Goal: Transaction & Acquisition: Subscribe to service/newsletter

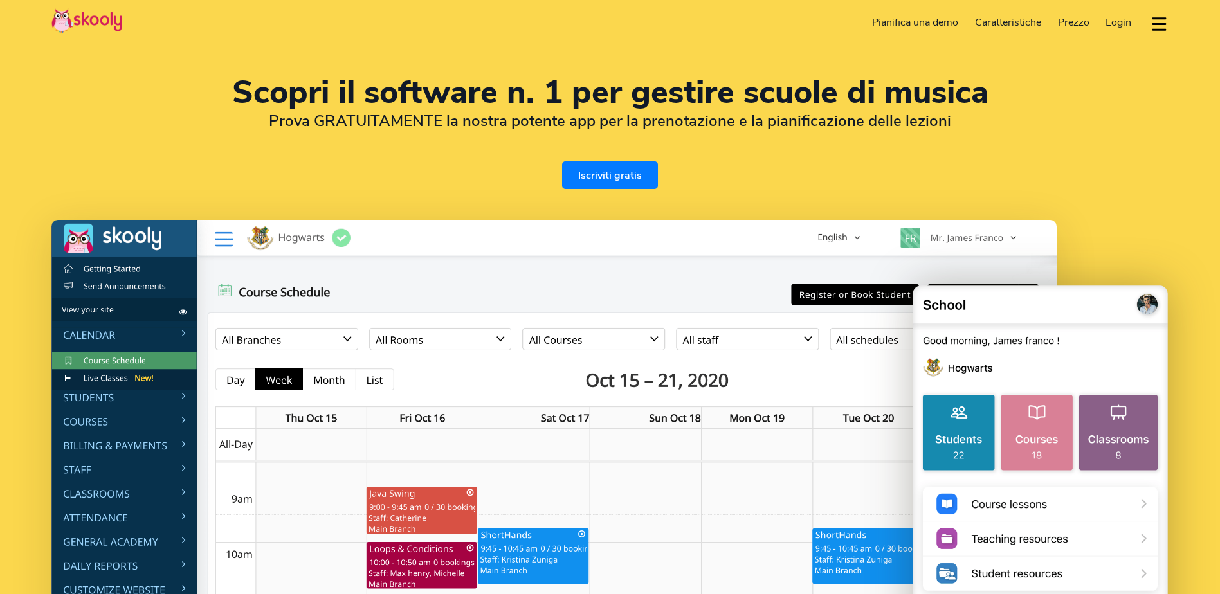
select select "it"
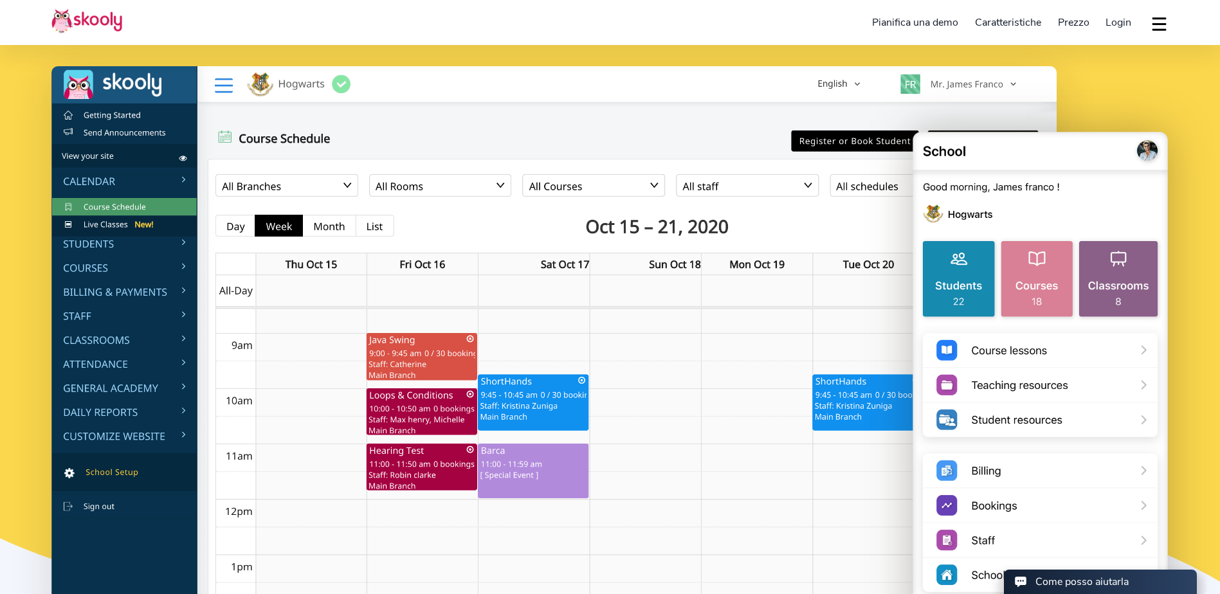
scroll to position [193, 0]
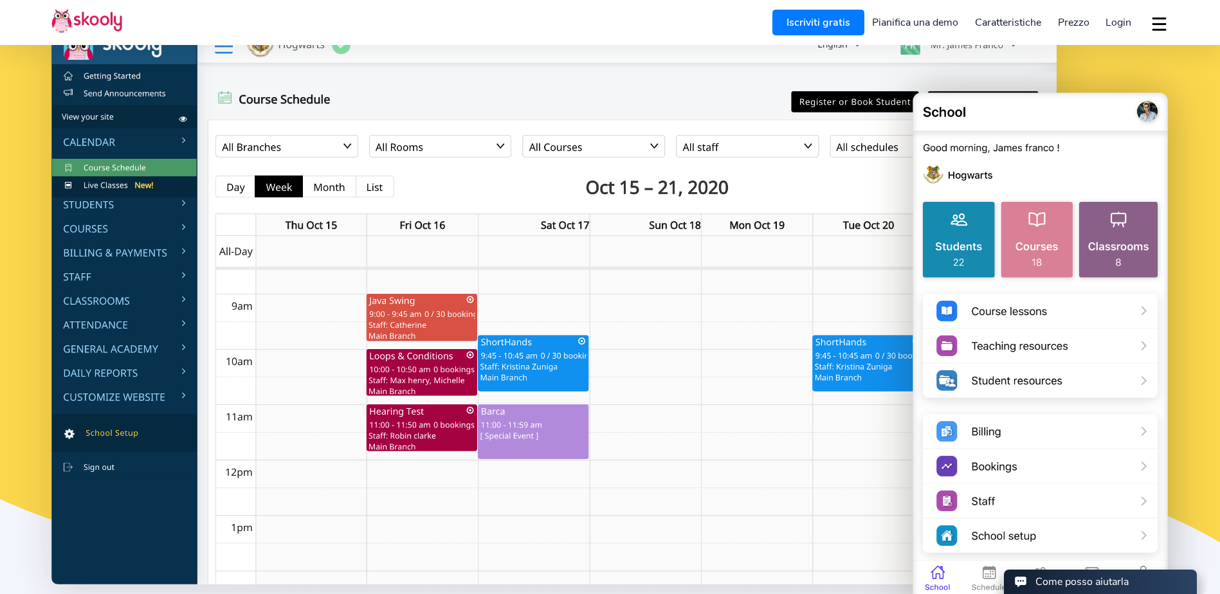
select select "1"
select select "[GEOGRAPHIC_DATA]"
select select "America/New_York"
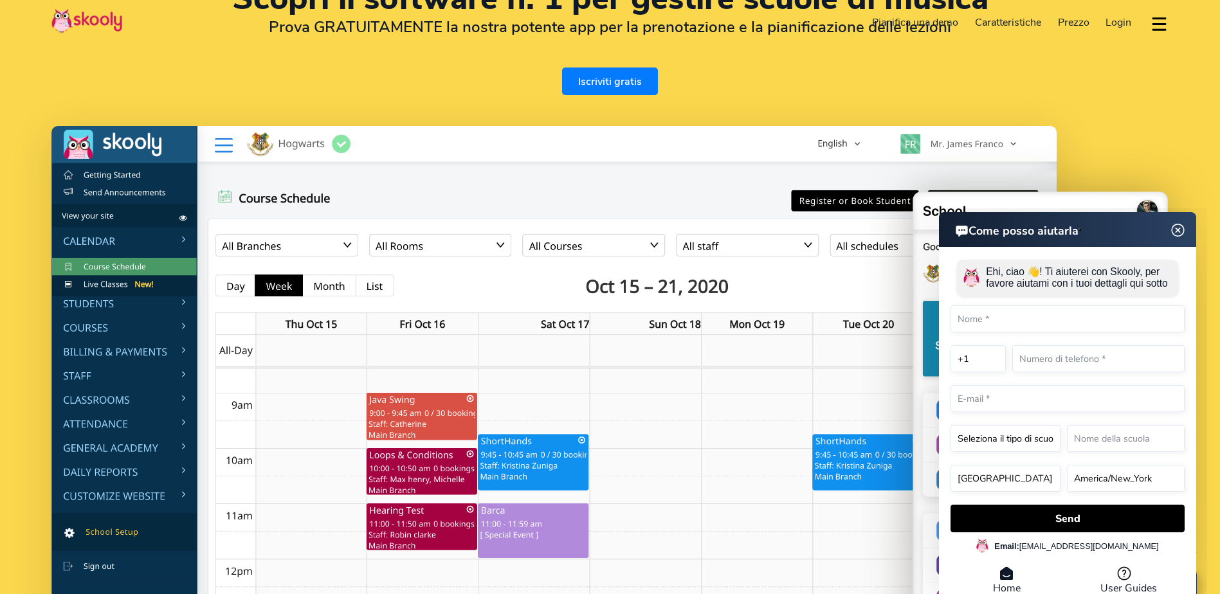
scroll to position [0, 0]
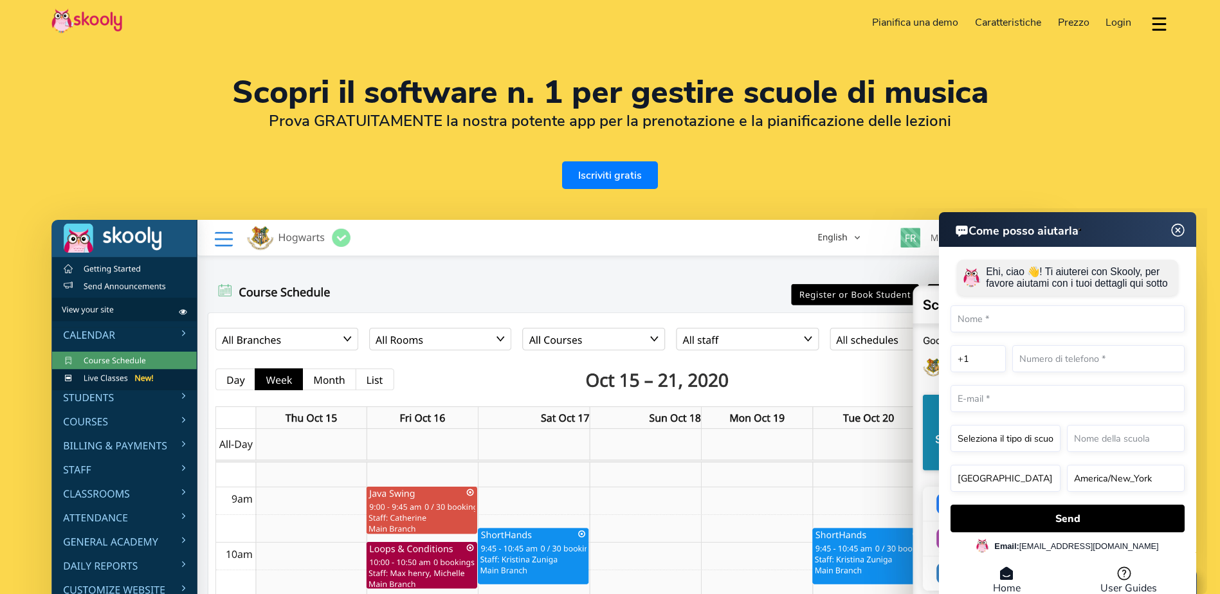
click at [1180, 231] on img at bounding box center [1178, 231] width 24 height 16
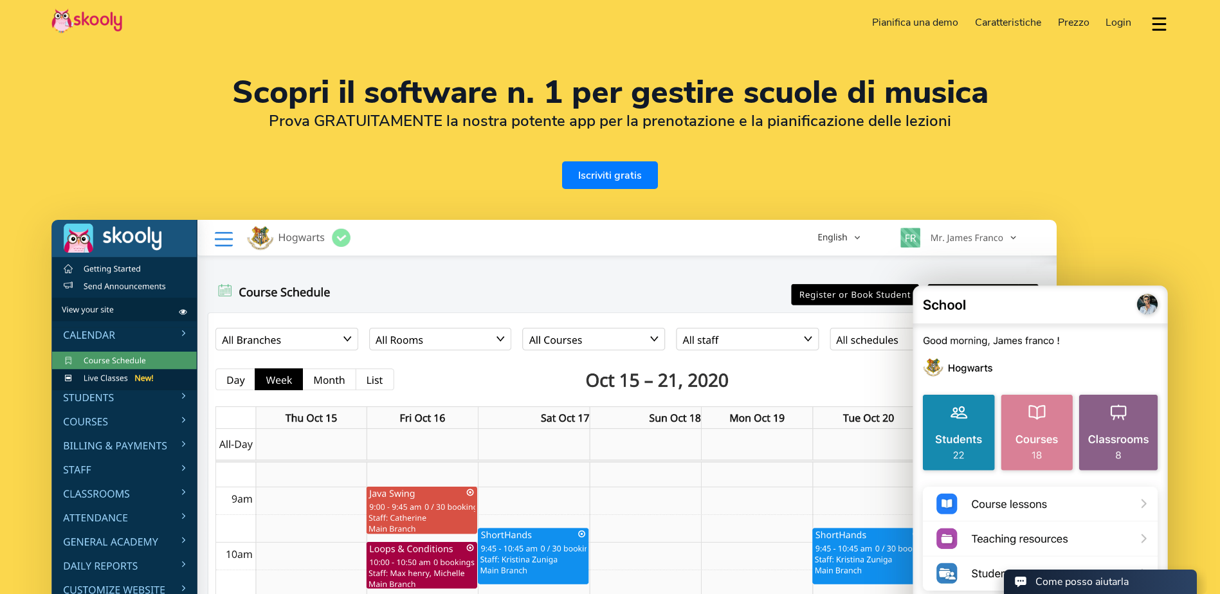
click at [625, 178] on link "Iscriviti gratis" at bounding box center [610, 175] width 96 height 28
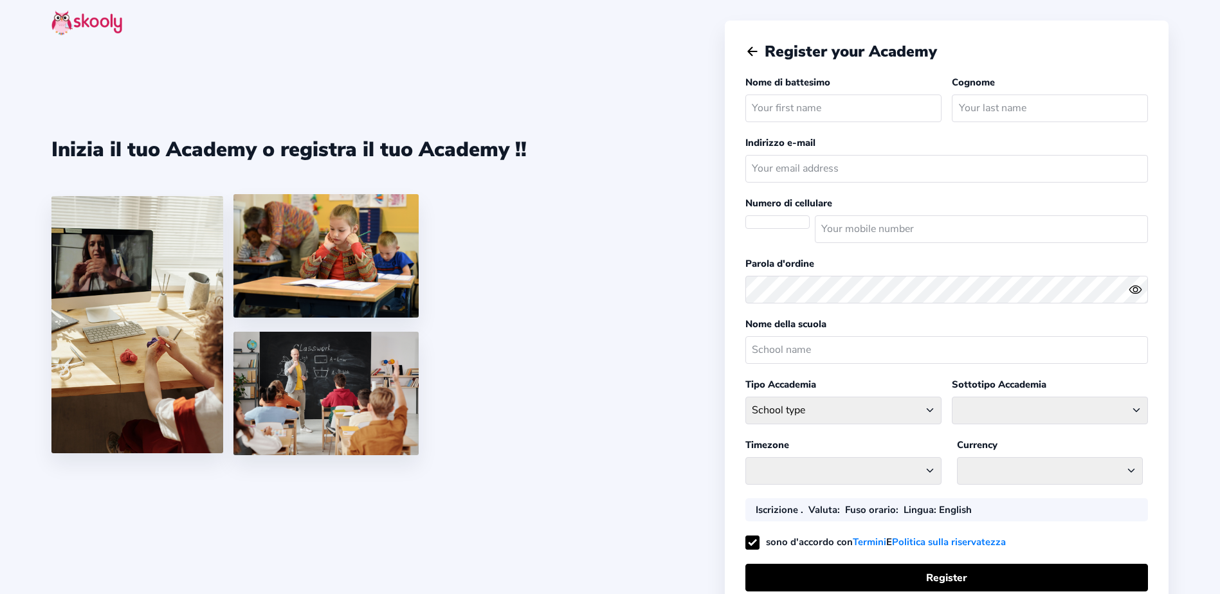
select select
select select "America/New_York"
select select "USD $"
select select "US"
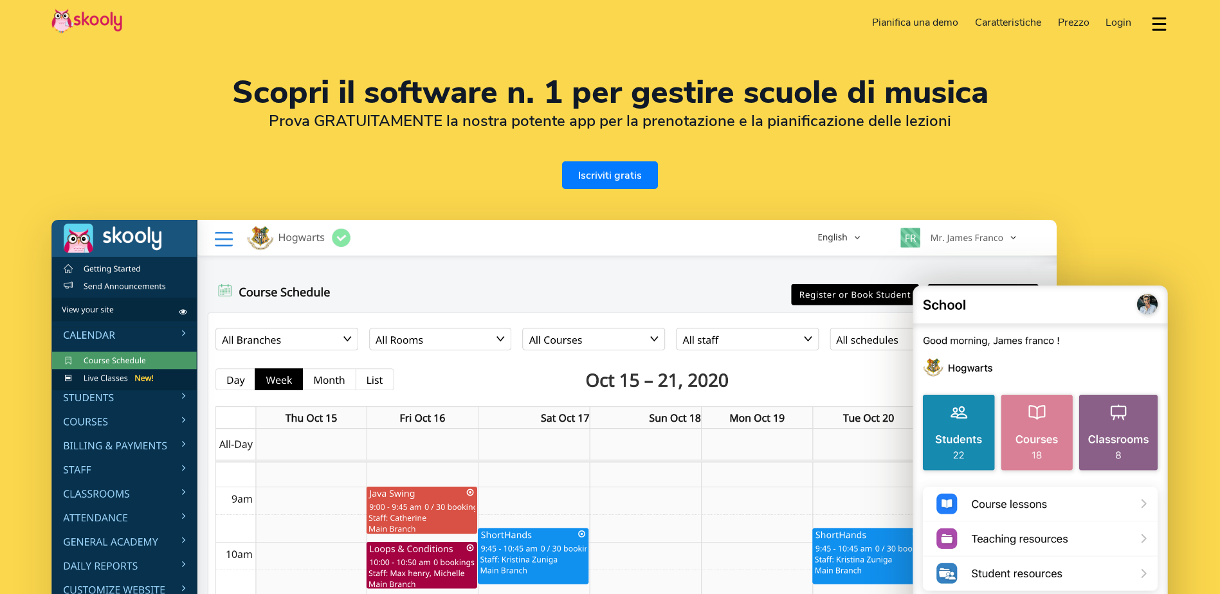
select select "it"
select select "1"
select select "United States"
select select "America/New_York"
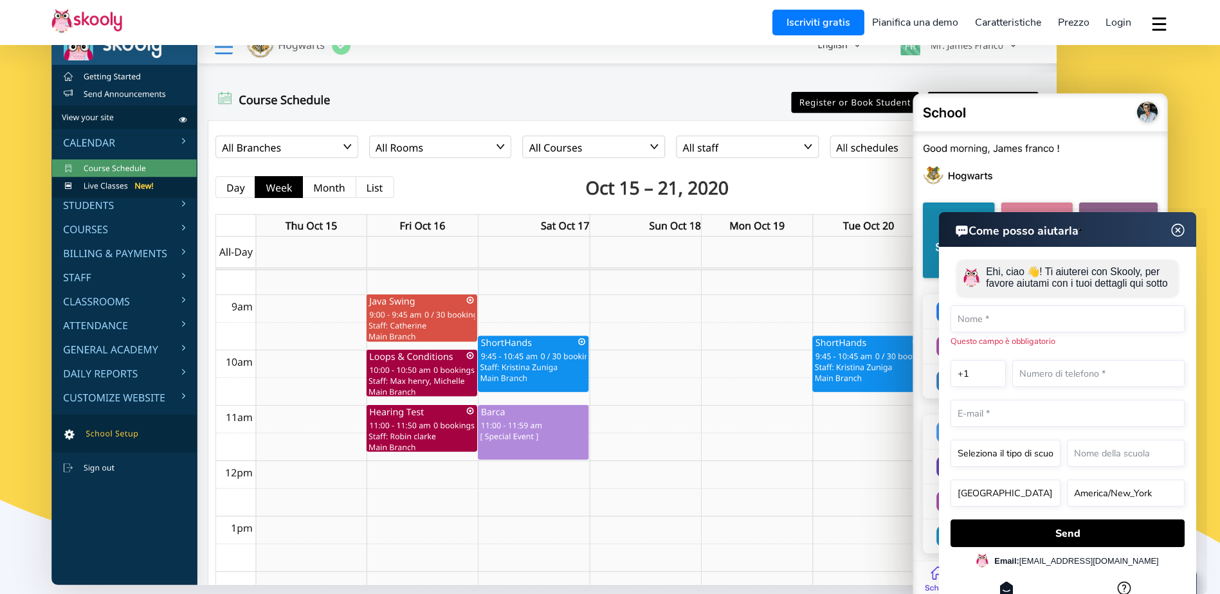
scroll to position [193, 0]
drag, startPoint x: 1175, startPoint y: 228, endPoint x: 1101, endPoint y: 228, distance: 74.0
click at [1176, 228] on img at bounding box center [1178, 230] width 16 height 24
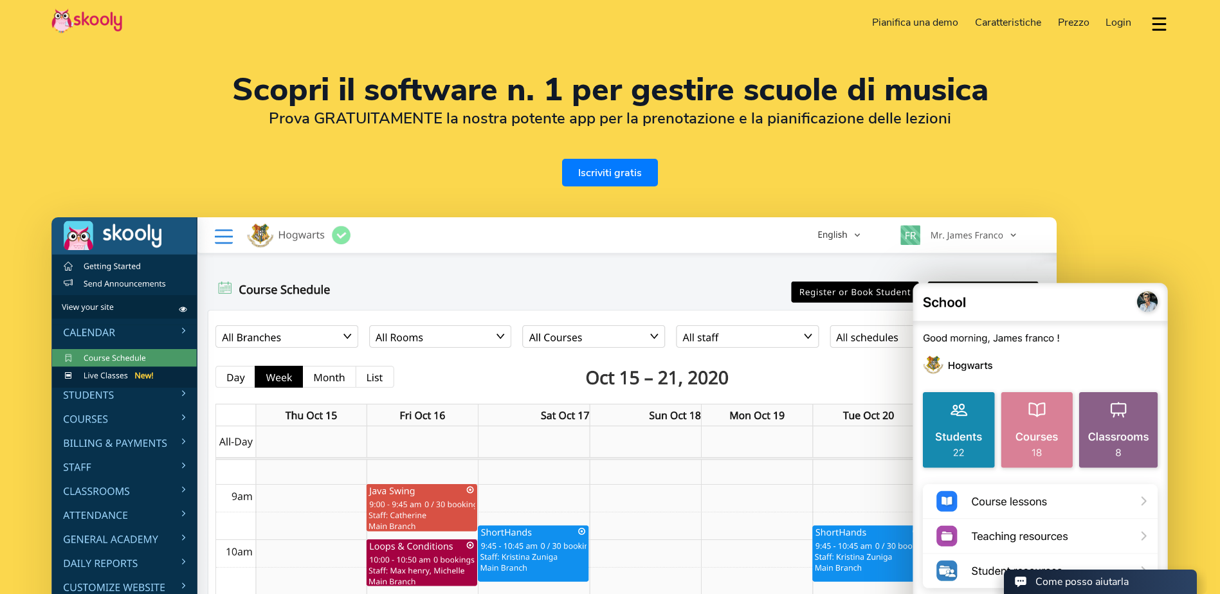
scroll to position [0, 0]
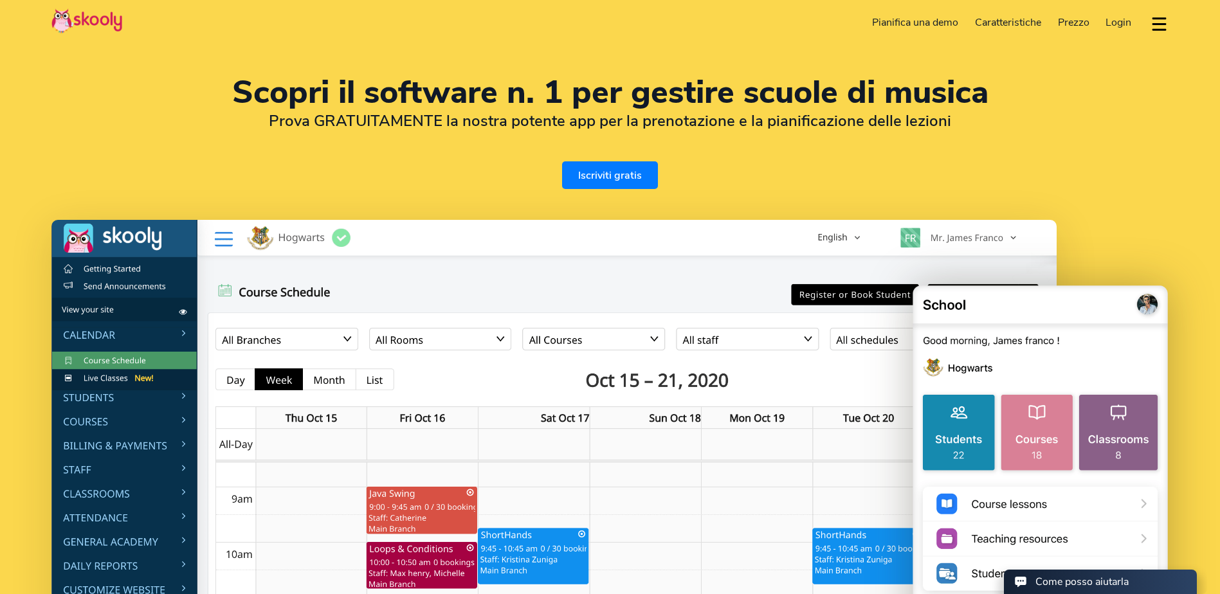
click at [1160, 21] on button "dropdown menu" at bounding box center [1159, 24] width 19 height 30
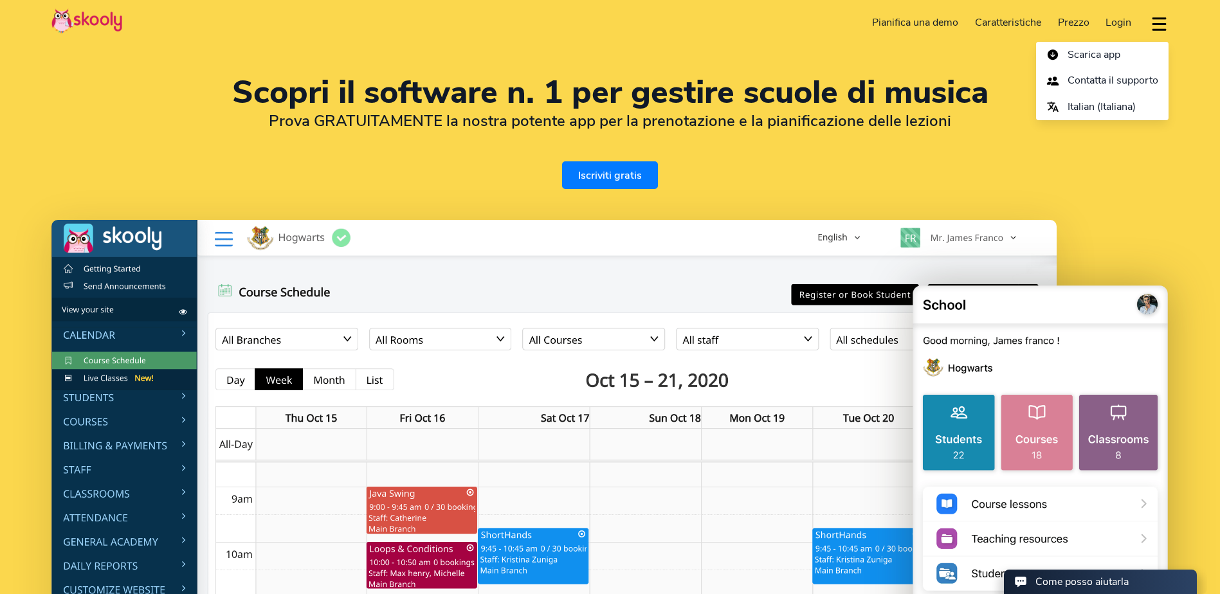
click at [845, 107] on h1 "Scopri il software n. 1 per gestire scuole di musica" at bounding box center [609, 92] width 1117 height 31
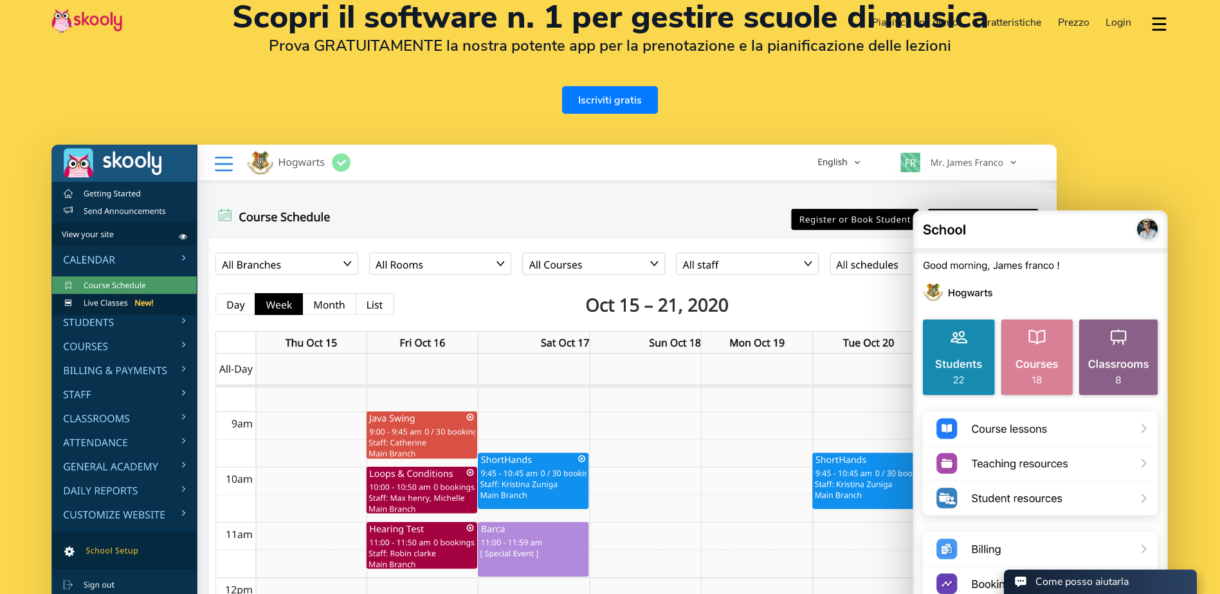
scroll to position [42, 0]
